Goal: Transaction & Acquisition: Purchase product/service

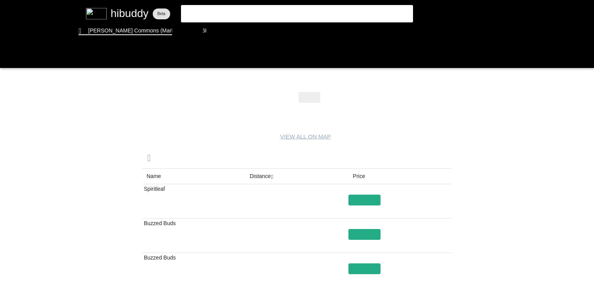
click at [260, 176] on flt-glass-pane at bounding box center [297, 142] width 594 height 285
click at [268, 177] on flt-glass-pane at bounding box center [297, 142] width 594 height 285
click at [367, 235] on flt-glass-pane at bounding box center [297, 142] width 594 height 285
click at [363, 196] on flt-glass-pane at bounding box center [297, 142] width 594 height 285
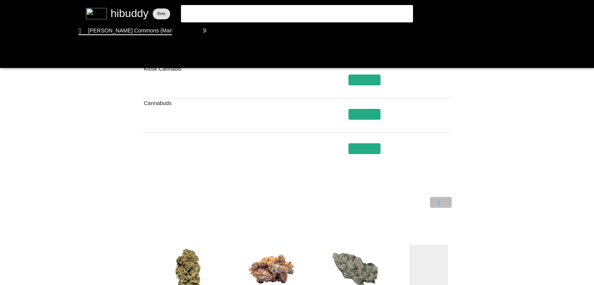
click at [443, 203] on flt-glass-pane at bounding box center [297, 142] width 594 height 285
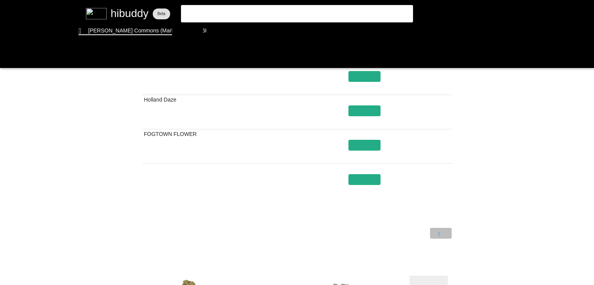
click at [439, 230] on flt-glass-pane at bounding box center [297, 142] width 594 height 285
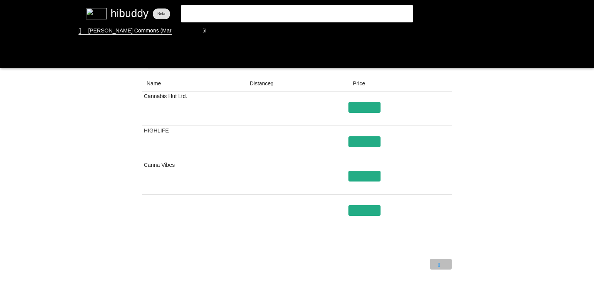
click at [440, 264] on flt-glass-pane at bounding box center [297, 142] width 594 height 285
click at [163, 176] on flt-glass-pane at bounding box center [297, 142] width 594 height 285
click at [369, 177] on flt-glass-pane at bounding box center [297, 142] width 594 height 285
click at [439, 263] on flt-glass-pane at bounding box center [297, 142] width 594 height 285
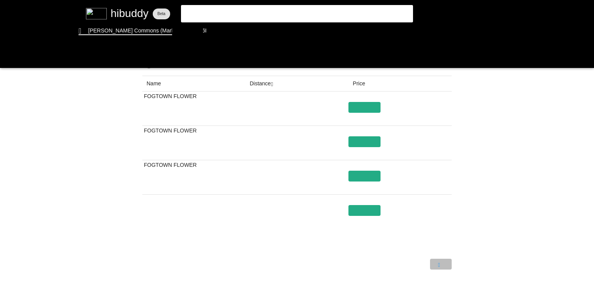
click at [440, 265] on flt-glass-pane at bounding box center [297, 142] width 594 height 285
click at [440, 266] on flt-glass-pane at bounding box center [297, 142] width 594 height 285
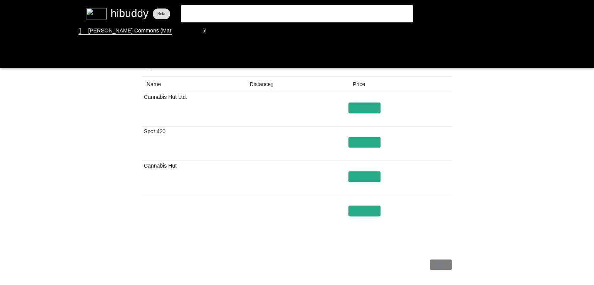
click at [440, 266] on flt-glass-pane at bounding box center [297, 142] width 594 height 285
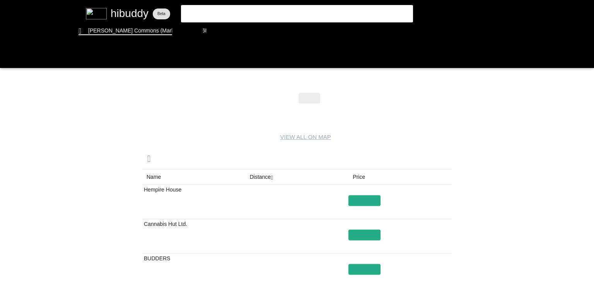
click at [313, 88] on flt-glass-pane at bounding box center [297, 142] width 594 height 285
click at [312, 99] on flt-glass-pane at bounding box center [297, 142] width 594 height 285
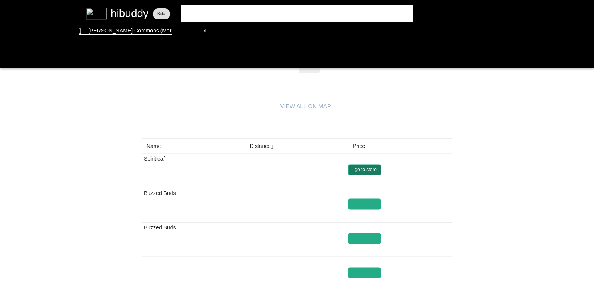
click at [363, 172] on flt-glass-pane at bounding box center [297, 142] width 594 height 285
click at [363, 203] on flt-glass-pane at bounding box center [297, 142] width 594 height 285
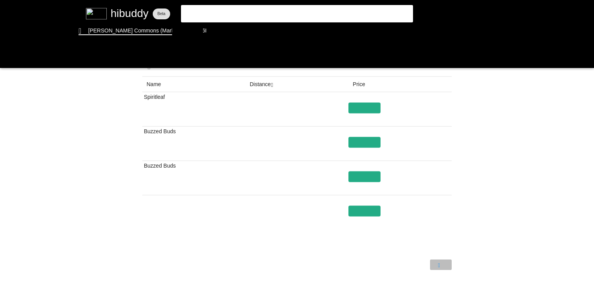
click at [439, 265] on flt-glass-pane at bounding box center [297, 142] width 594 height 285
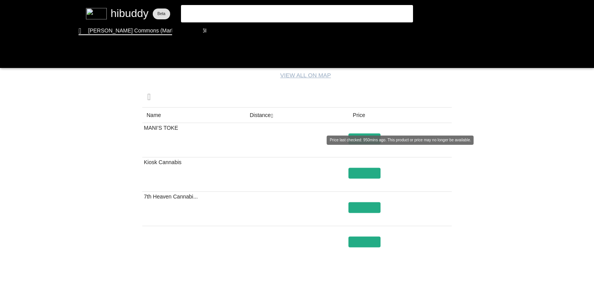
click at [361, 142] on flt-glass-pane at bounding box center [297, 142] width 594 height 285
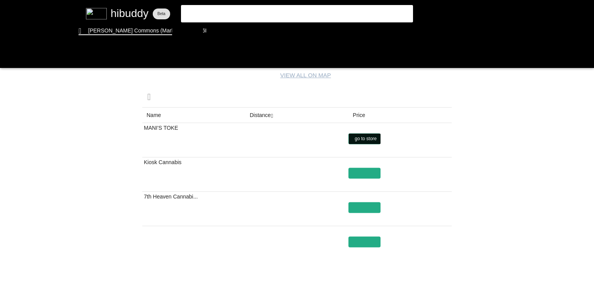
click at [361, 140] on flt-glass-pane at bounding box center [297, 142] width 594 height 285
click at [363, 174] on flt-glass-pane at bounding box center [297, 142] width 594 height 285
click at [356, 208] on flt-glass-pane at bounding box center [297, 142] width 594 height 285
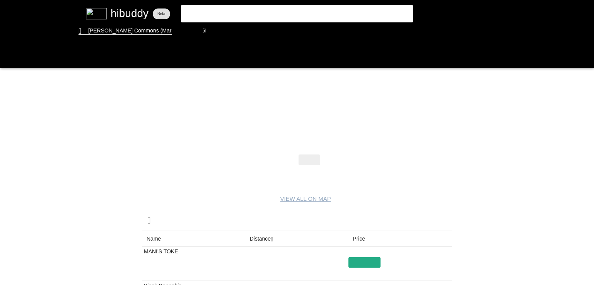
click at [220, 38] on flt-glass-pane at bounding box center [297, 142] width 594 height 285
click at [222, 29] on flt-glass-pane at bounding box center [297, 142] width 594 height 285
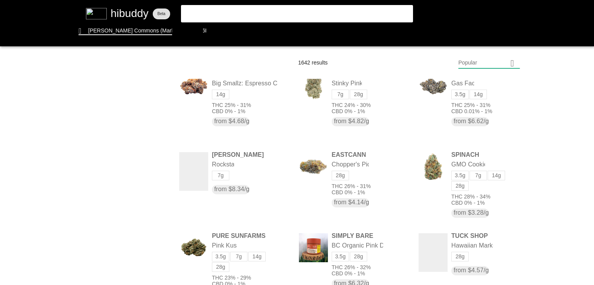
click at [242, 18] on flt-glass-pane at bounding box center [297, 142] width 594 height 285
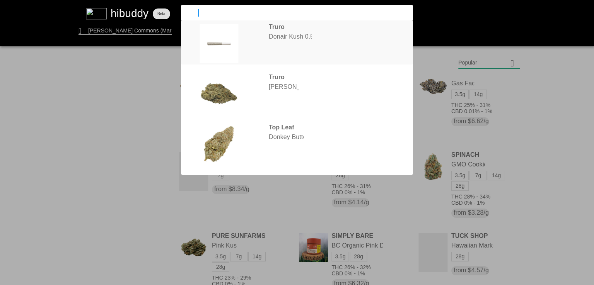
type input "[PERSON_NAME]"
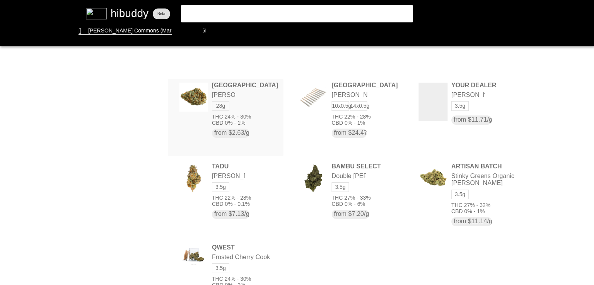
click at [196, 103] on flt-glass-pane at bounding box center [297, 142] width 594 height 285
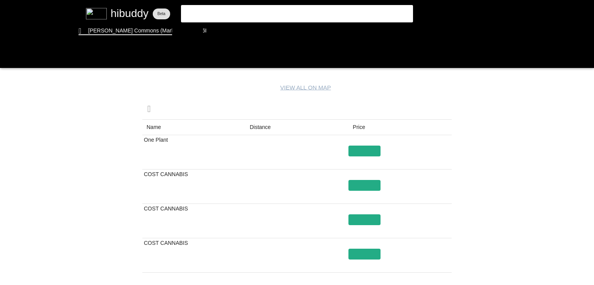
click at [261, 131] on flt-glass-pane at bounding box center [297, 142] width 594 height 285
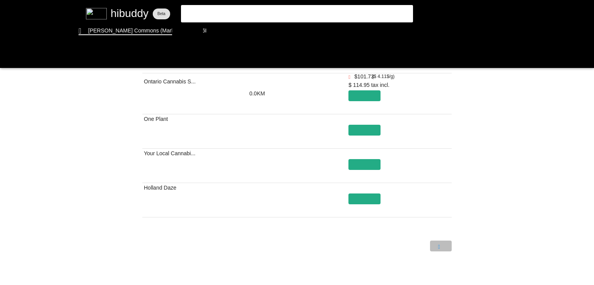
click at [442, 250] on flt-glass-pane at bounding box center [297, 142] width 594 height 285
